Goal: Navigation & Orientation: Find specific page/section

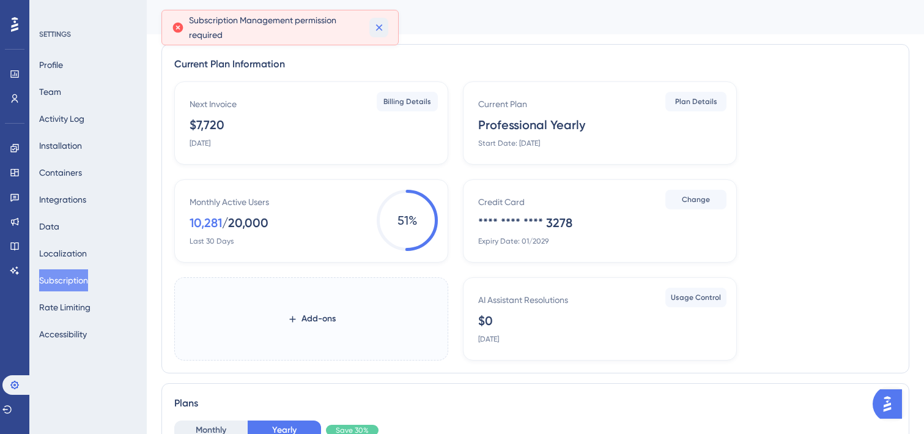
click at [380, 24] on icon at bounding box center [379, 27] width 12 height 12
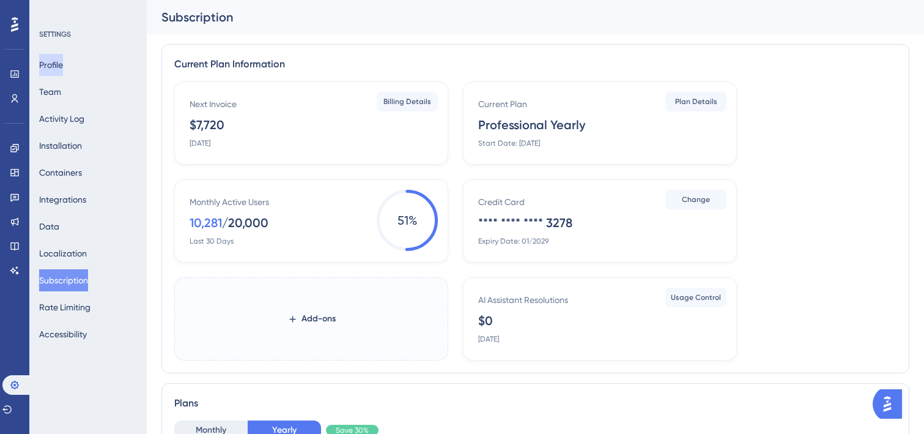
click at [61, 56] on button "Profile" at bounding box center [51, 65] width 24 height 22
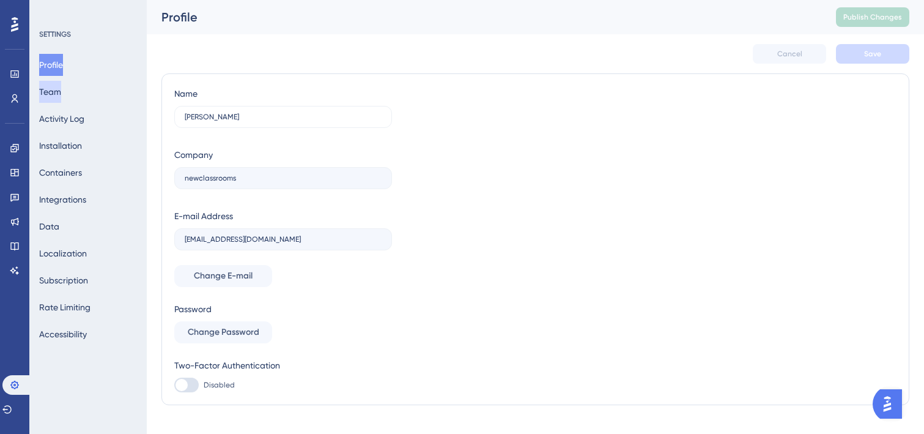
click at [61, 88] on button "Team" at bounding box center [50, 92] width 22 height 22
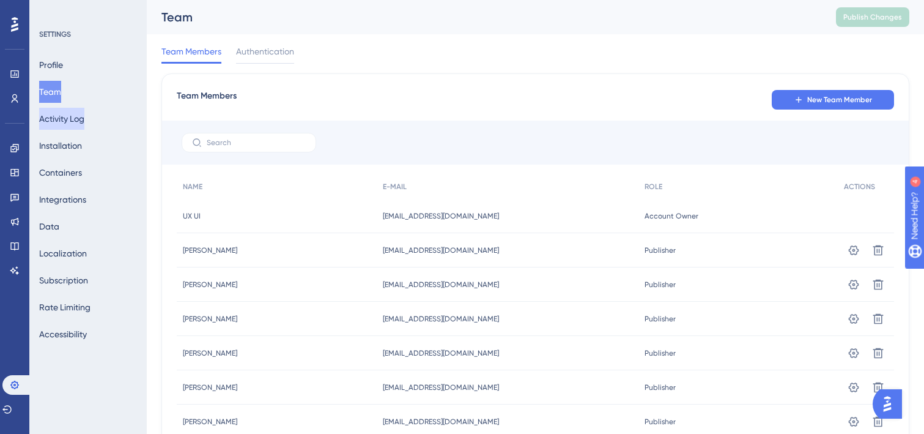
click at [70, 119] on button "Activity Log" at bounding box center [61, 119] width 45 height 22
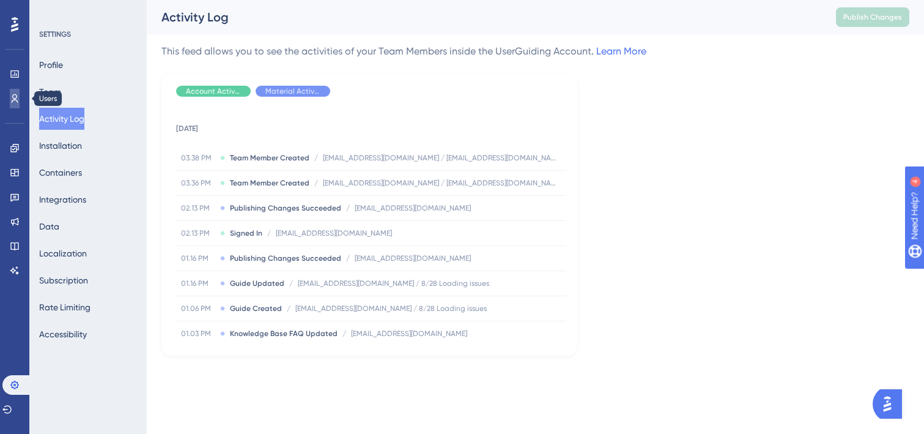
click at [0, 0] on icon at bounding box center [0, 0] width 0 height 0
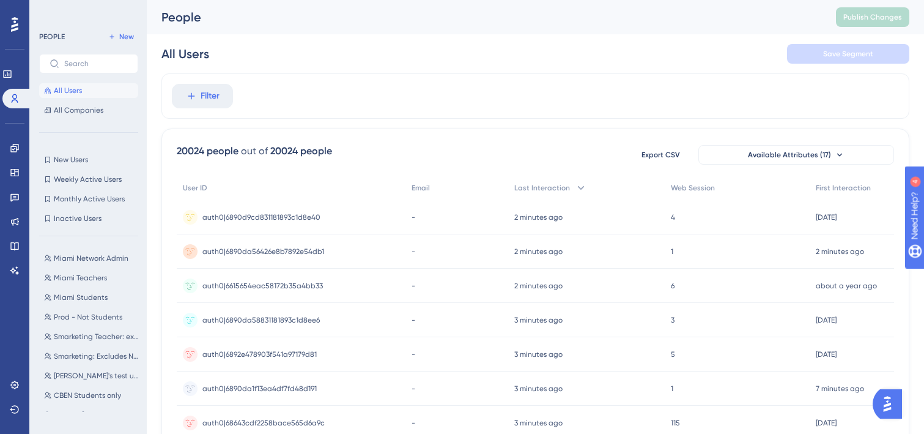
click at [0, 0] on div at bounding box center [0, 0] width 0 height 0
click at [0, 0] on link at bounding box center [0, 0] width 0 height 0
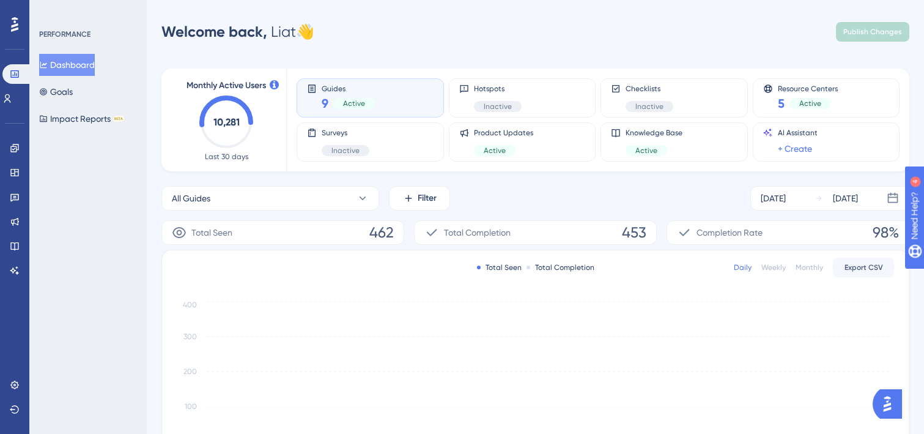
click at [248, 111] on circle at bounding box center [226, 122] width 49 height 49
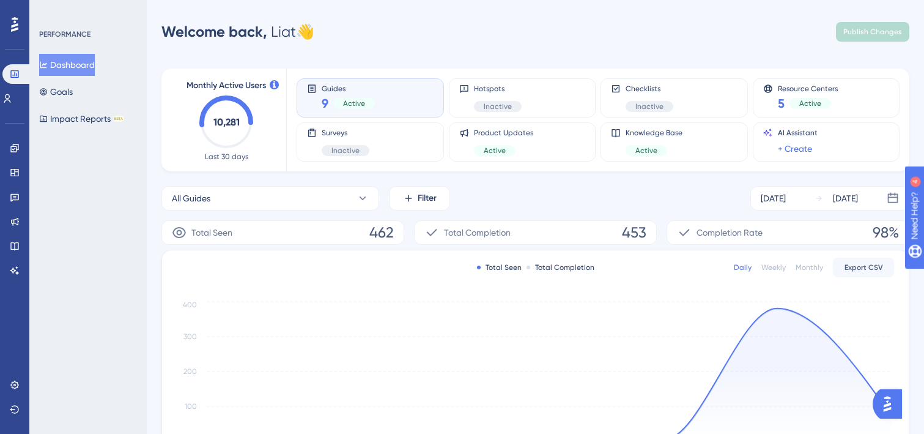
click at [452, 43] on div "Welcome back, Liat 👋 Publish Changes" at bounding box center [535, 32] width 748 height 24
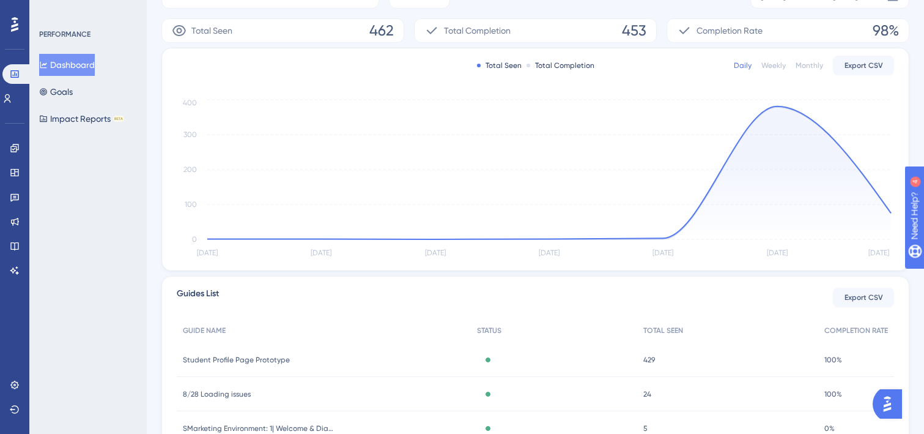
scroll to position [312, 0]
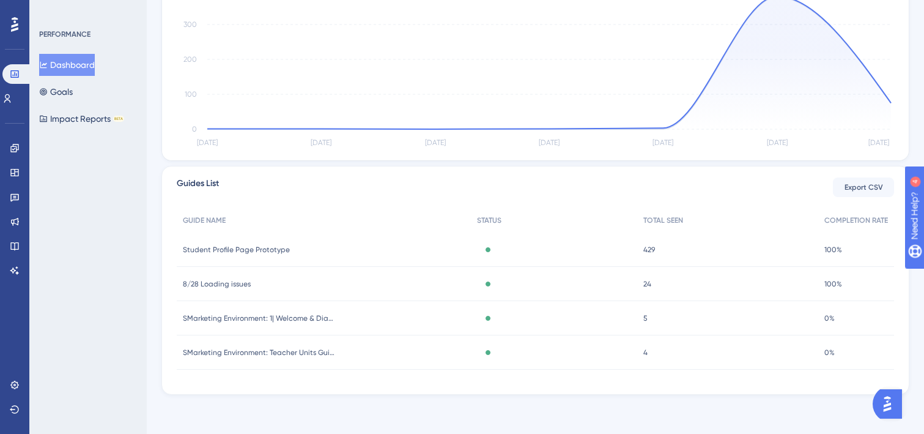
click at [235, 247] on span "Student Profile Page Prototype" at bounding box center [236, 250] width 107 height 10
